Goal: Navigation & Orientation: Find specific page/section

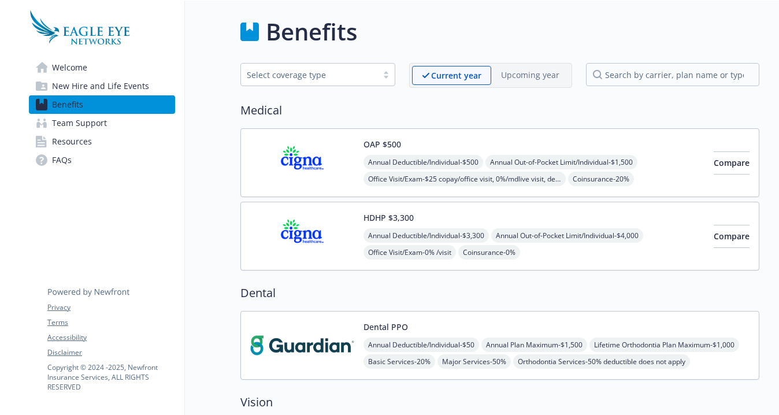
click at [81, 64] on span "Welcome" at bounding box center [69, 67] width 35 height 18
